Goal: Information Seeking & Learning: Check status

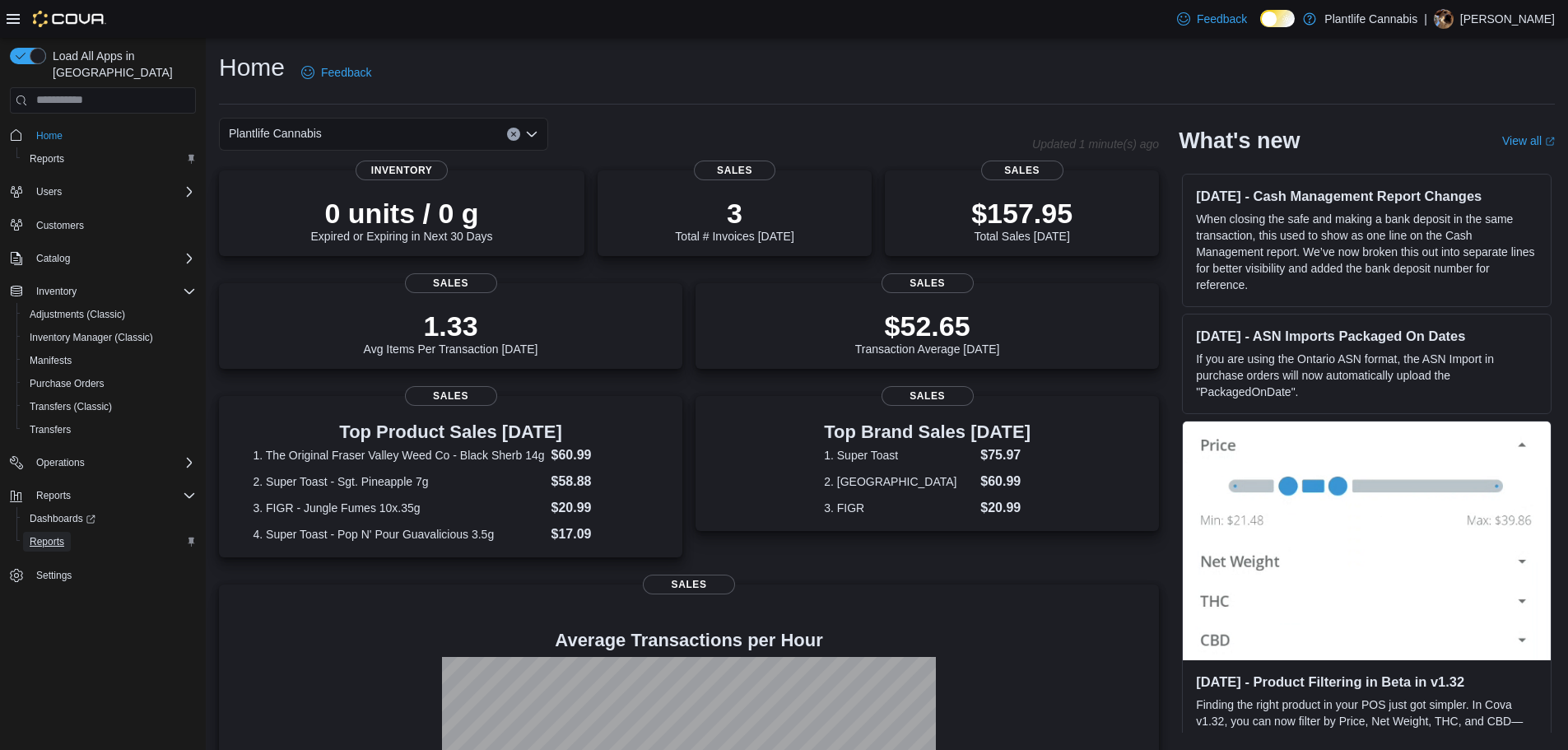
click at [55, 535] on span "Reports" at bounding box center [47, 541] width 35 height 13
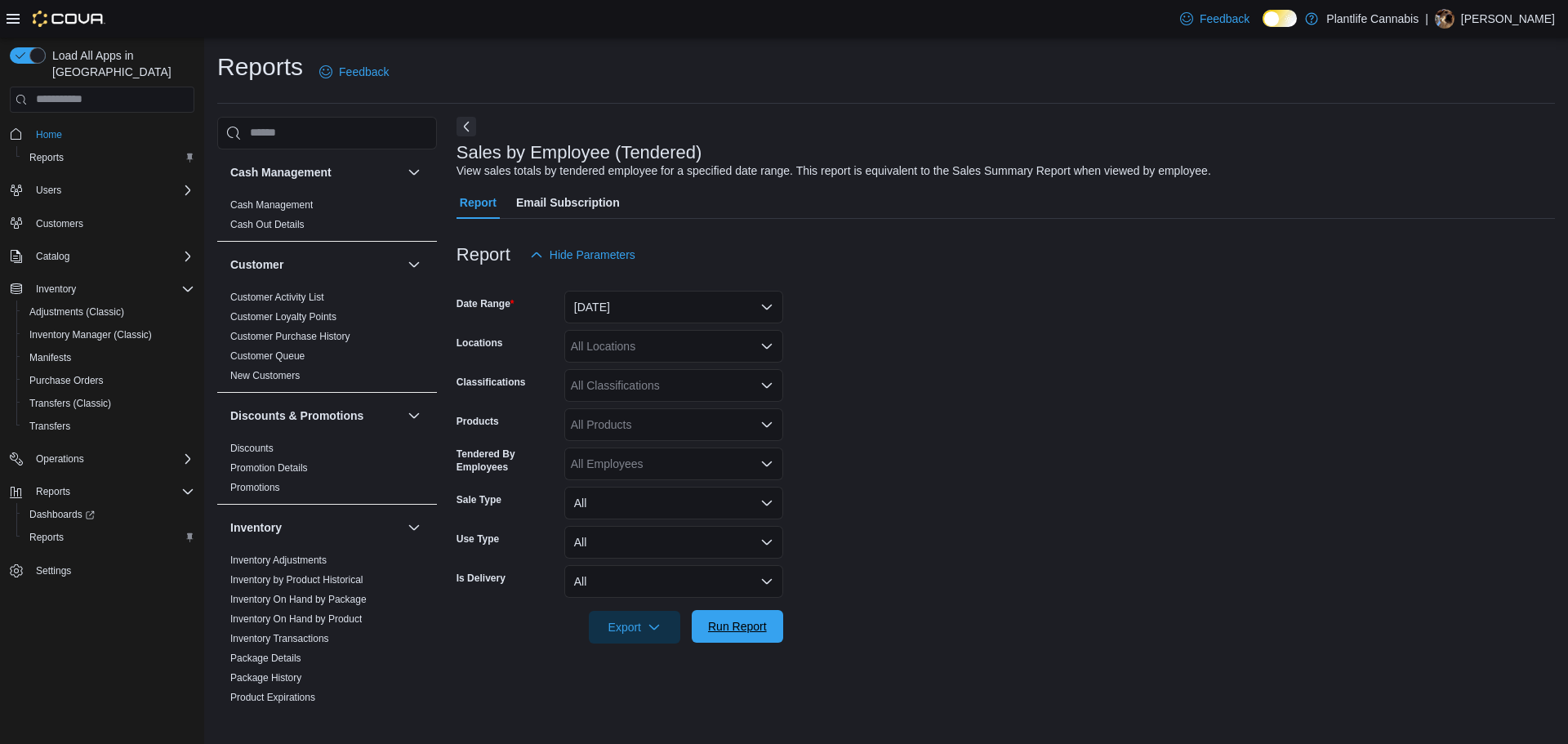
click at [745, 624] on span "Run Report" at bounding box center [737, 626] width 59 height 16
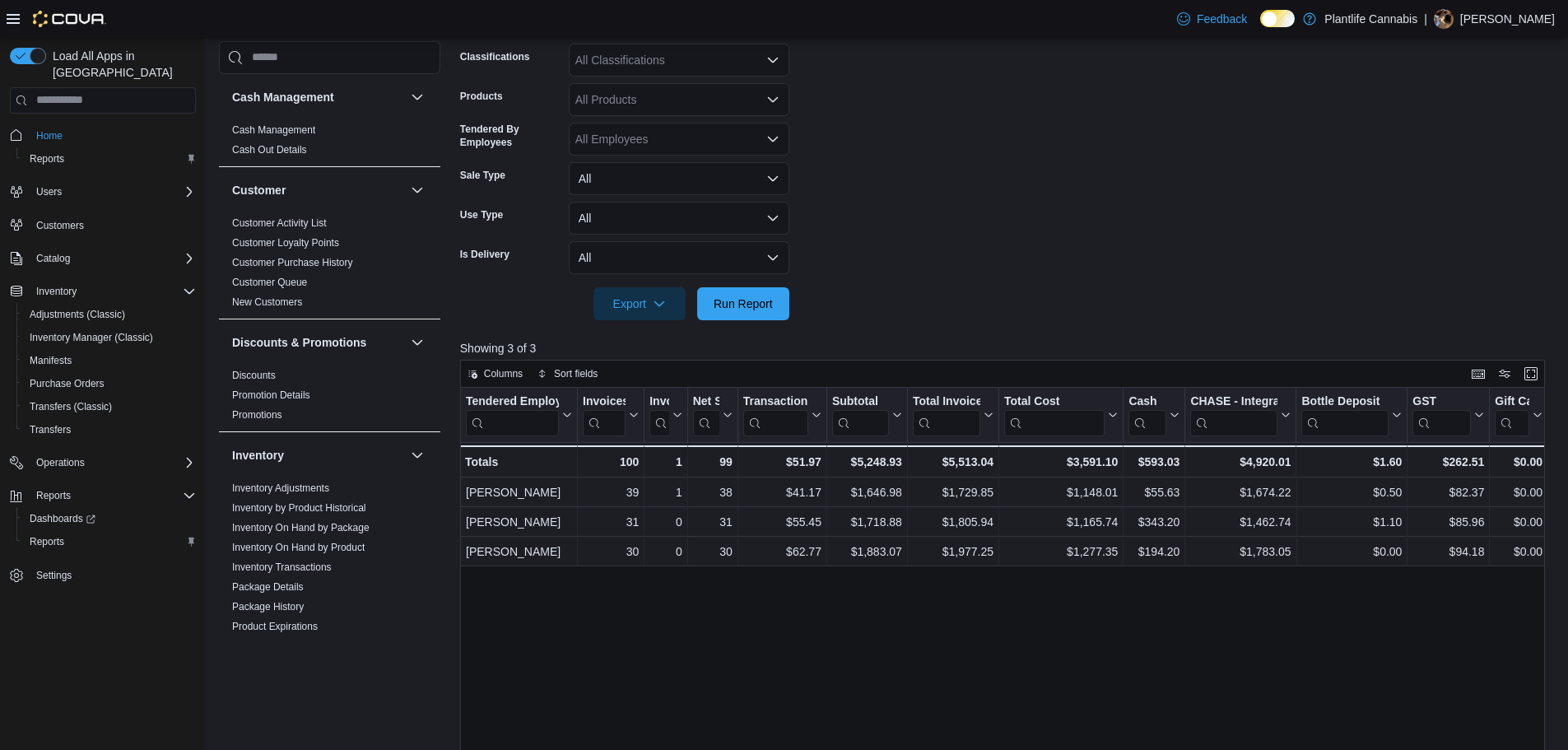
scroll to position [329, 0]
click at [686, 459] on div "1 - Invoices Ref, column 3, row 4" at bounding box center [665, 460] width 43 height 32
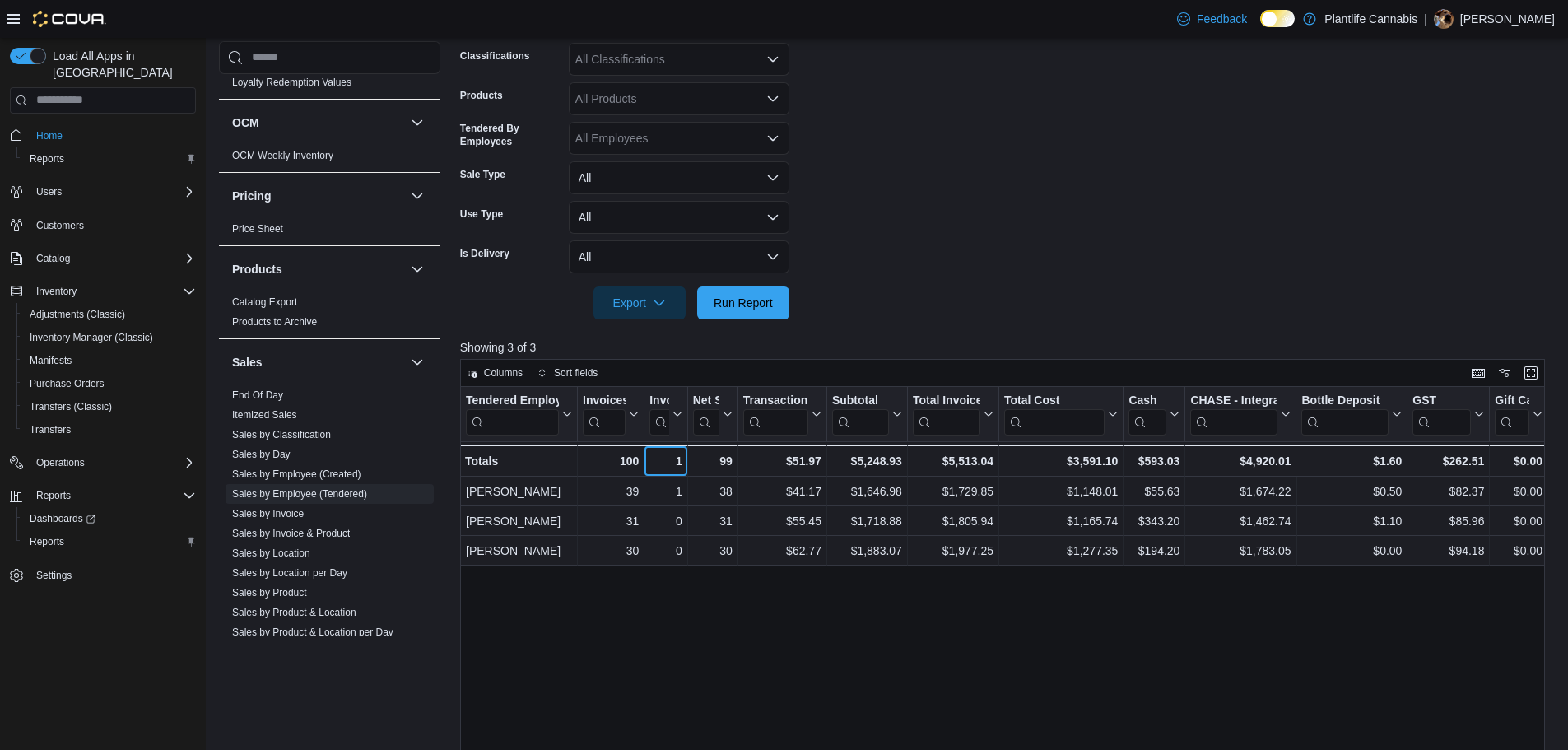
scroll to position [741, 0]
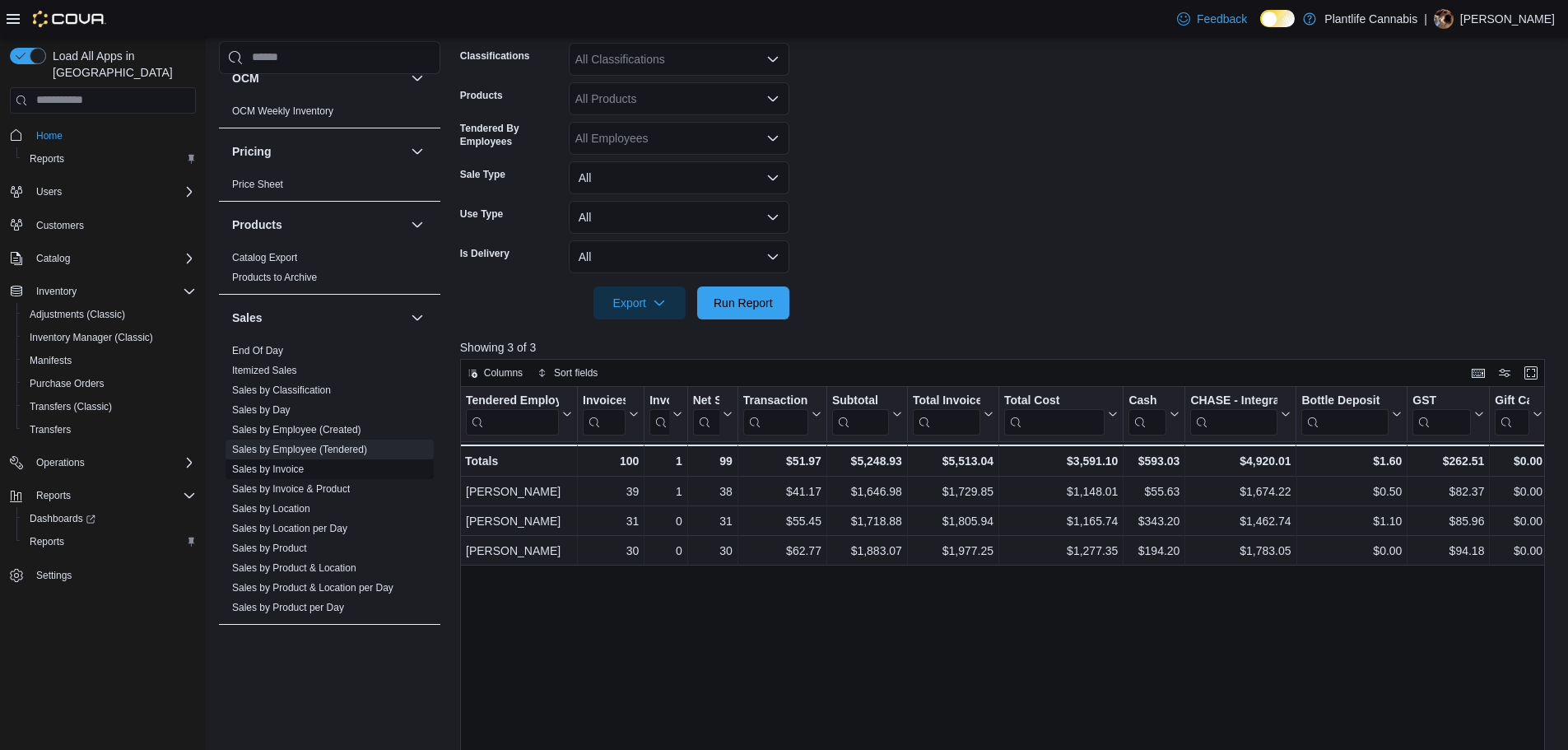
click at [276, 463] on span "Sales by Invoice" at bounding box center [267, 469] width 71 height 13
click at [293, 468] on link "Sales by Invoice" at bounding box center [267, 469] width 71 height 12
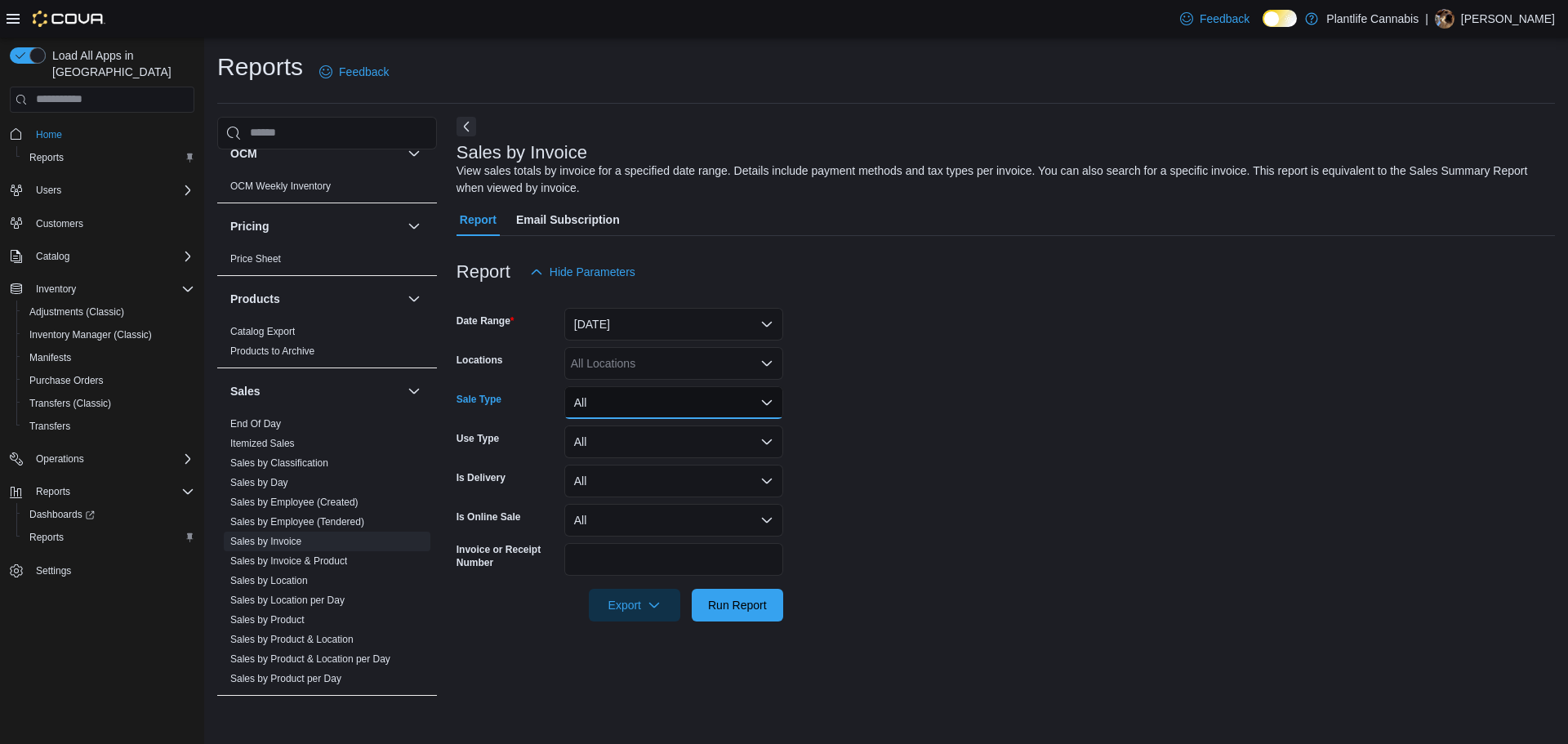
click at [616, 400] on button "All" at bounding box center [674, 403] width 219 height 33
click at [622, 512] on button "Refund" at bounding box center [674, 501] width 219 height 33
click at [747, 603] on span "Run Report" at bounding box center [737, 604] width 59 height 16
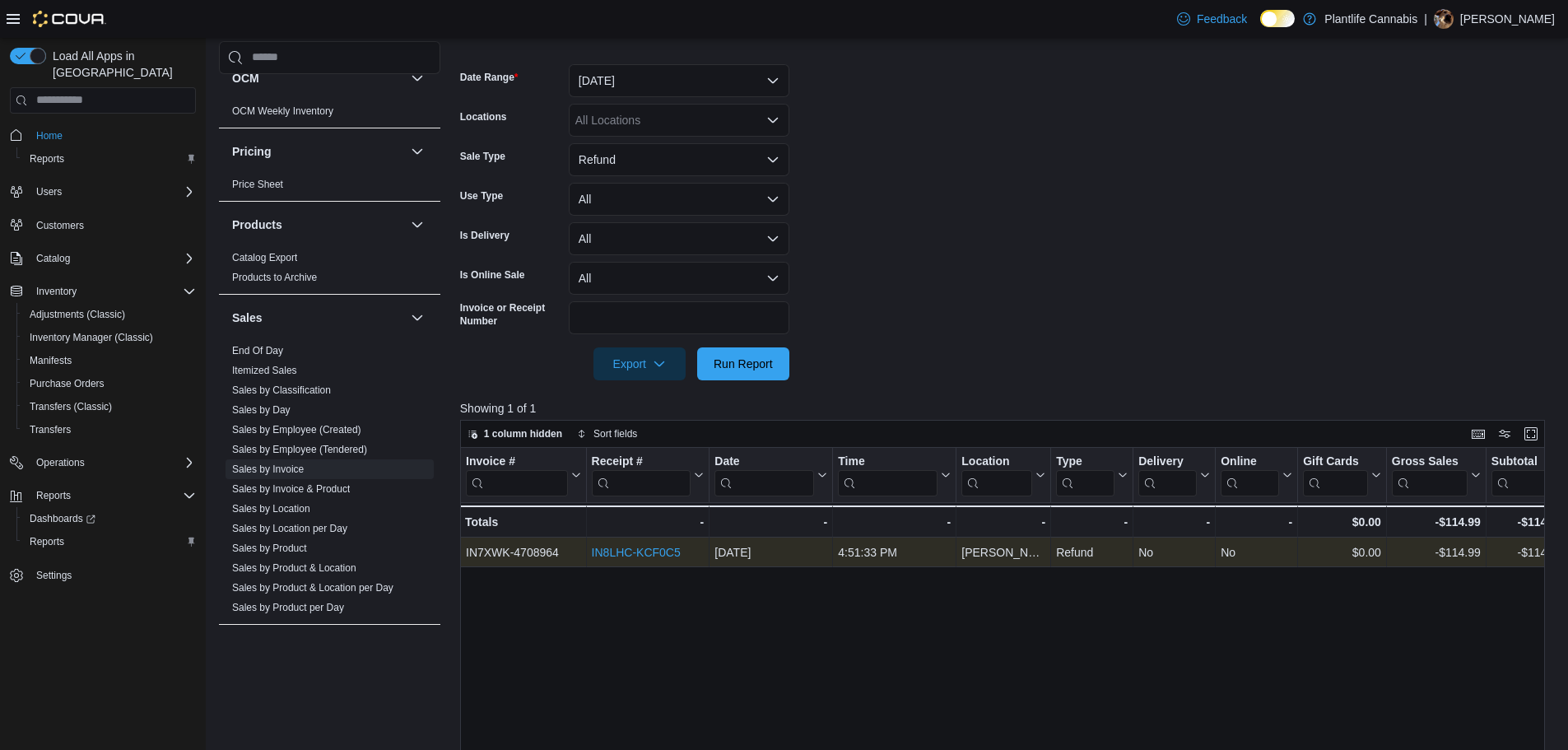
scroll to position [247, 0]
click at [652, 546] on link "IN8LHC-KCF0C5" at bounding box center [635, 551] width 89 height 13
